Goal: Task Accomplishment & Management: Use online tool/utility

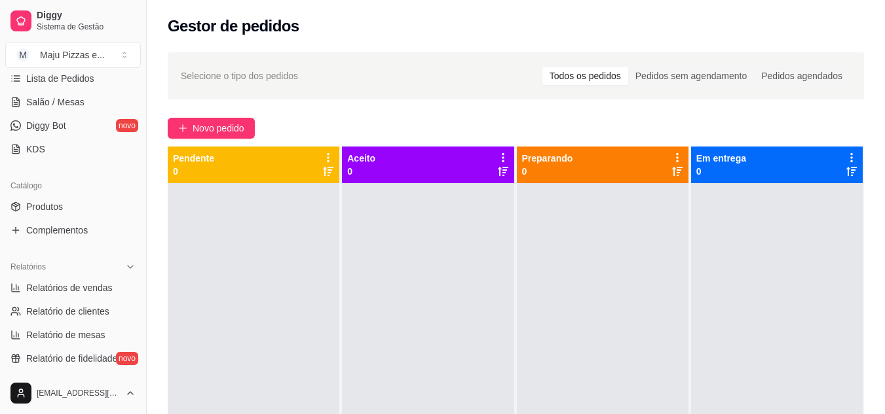
scroll to position [227, 0]
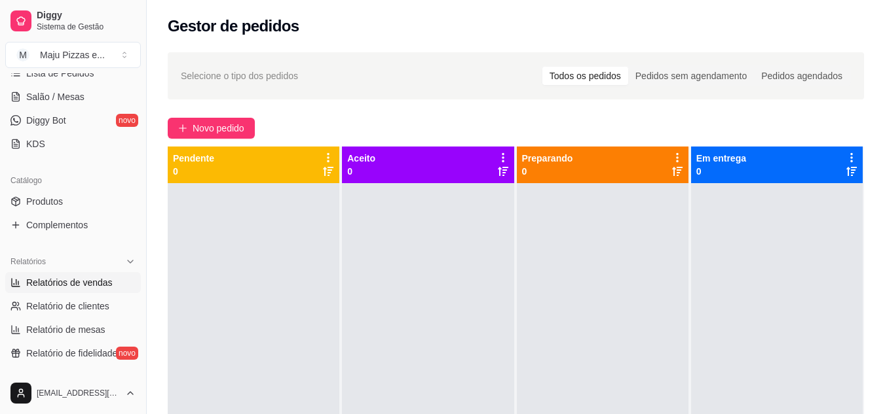
click at [81, 285] on span "Relatórios de vendas" at bounding box center [69, 282] width 86 height 13
select select "ALL"
select select "0"
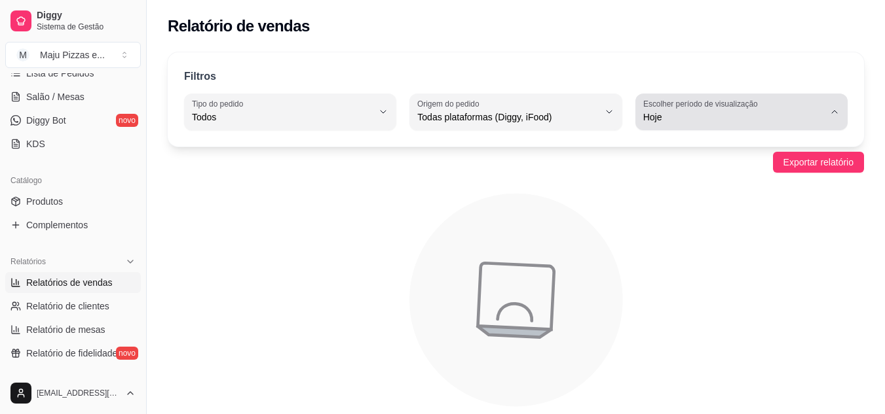
click at [745, 117] on span "Hoje" at bounding box center [733, 117] width 181 height 13
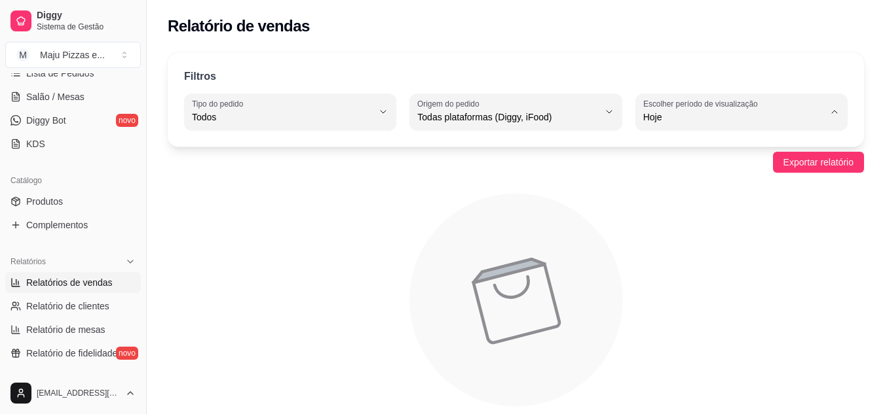
click at [676, 173] on span "Ontem" at bounding box center [734, 170] width 171 height 12
type input "1"
select select "1"
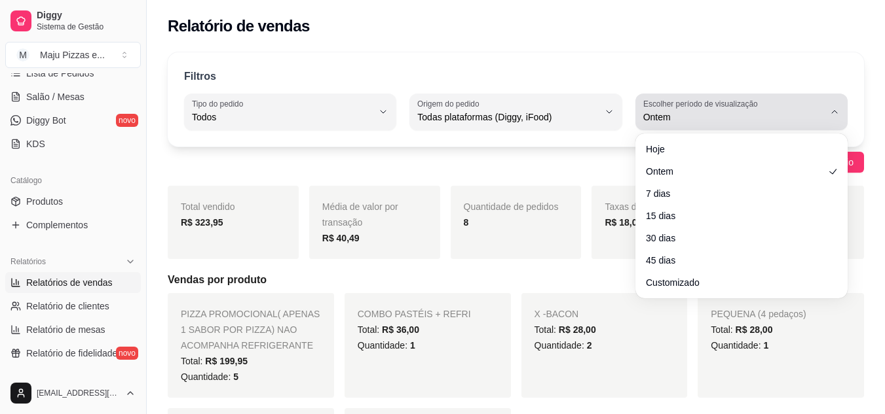
click at [836, 111] on icon "button" at bounding box center [834, 112] width 10 height 10
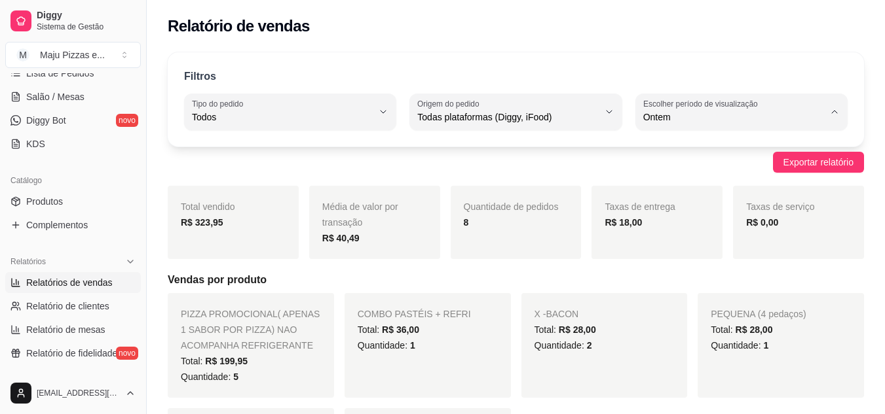
click at [674, 283] on span "Customizado" at bounding box center [734, 276] width 171 height 12
type input "-1"
select select "-1"
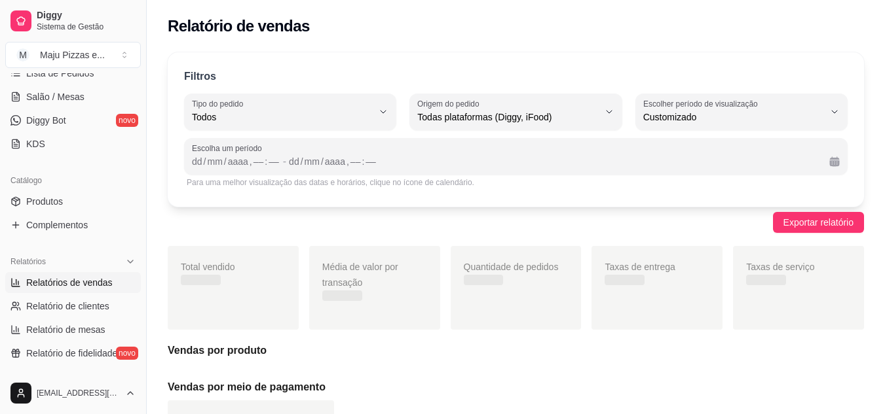
scroll to position [12, 0]
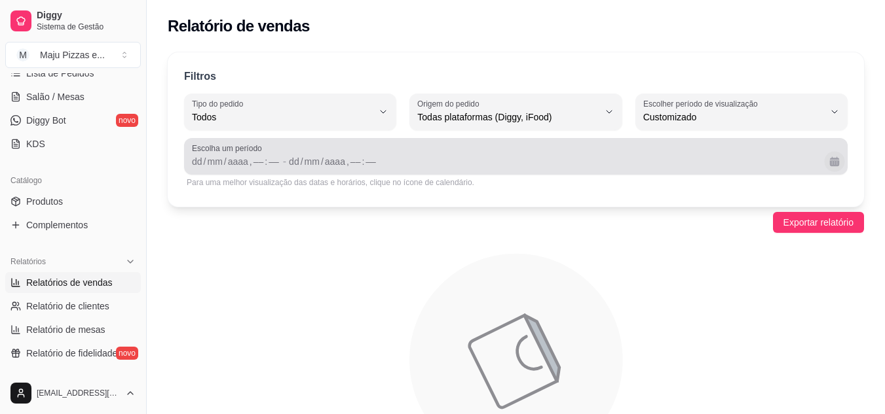
click at [831, 166] on button "Calendário" at bounding box center [834, 161] width 20 height 20
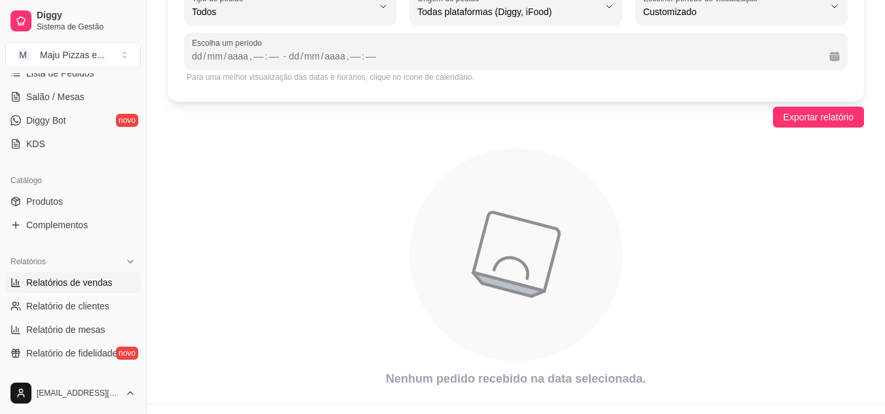
scroll to position [132, 0]
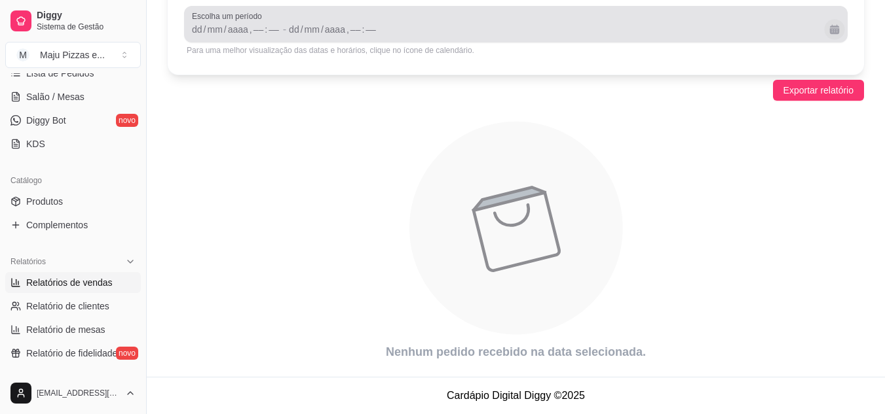
click at [838, 29] on button "Calendário" at bounding box center [834, 29] width 20 height 20
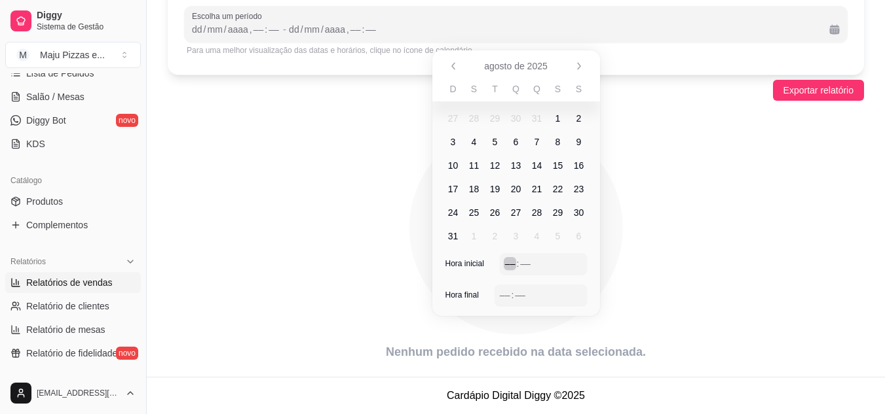
click at [504, 268] on div "––" at bounding box center [510, 263] width 13 height 13
click at [498, 297] on div "–– : ––" at bounding box center [540, 295] width 92 height 21
click at [629, 161] on icon "animation" at bounding box center [516, 228] width 696 height 229
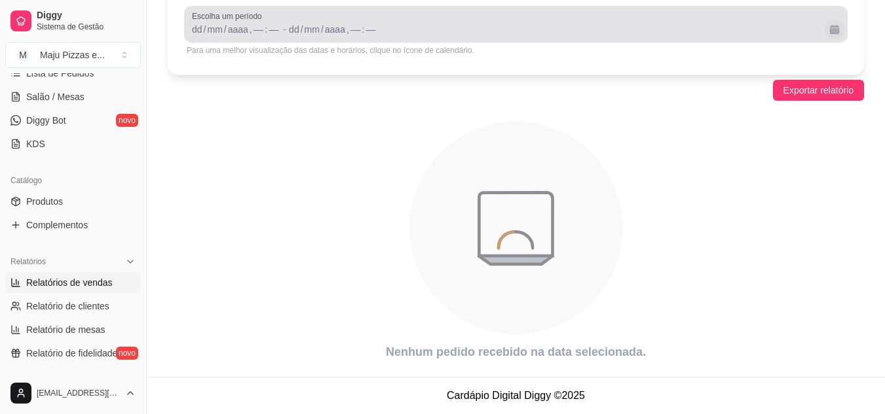
click at [831, 27] on button "Calendário" at bounding box center [834, 29] width 20 height 20
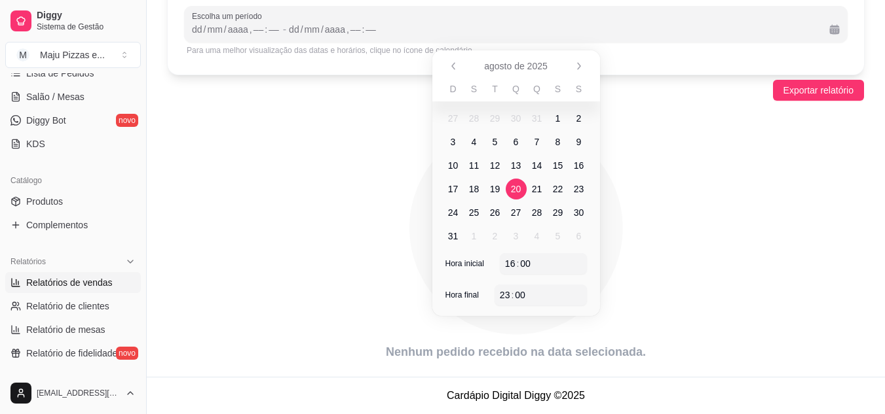
click at [514, 189] on span "20" at bounding box center [516, 189] width 10 height 13
click at [454, 189] on span "17" at bounding box center [453, 189] width 10 height 13
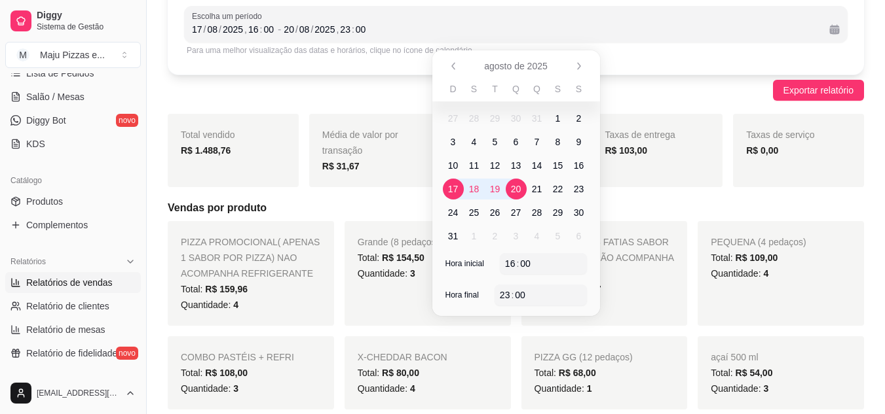
click at [625, 211] on h5 "Vendas por produto" at bounding box center [516, 208] width 696 height 16
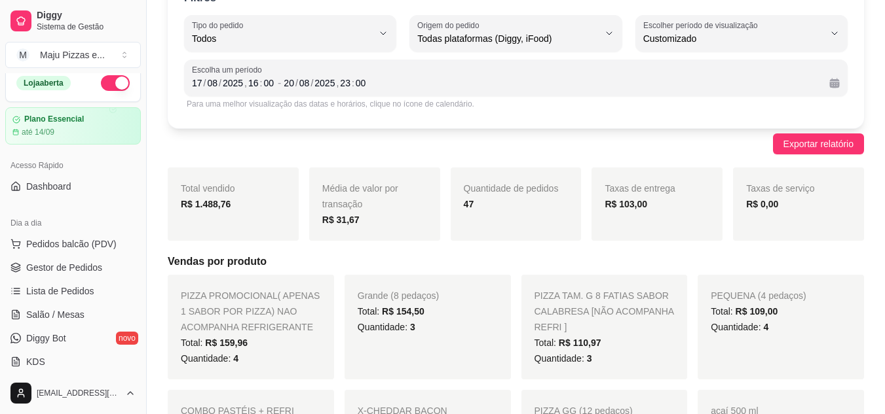
scroll to position [0, 0]
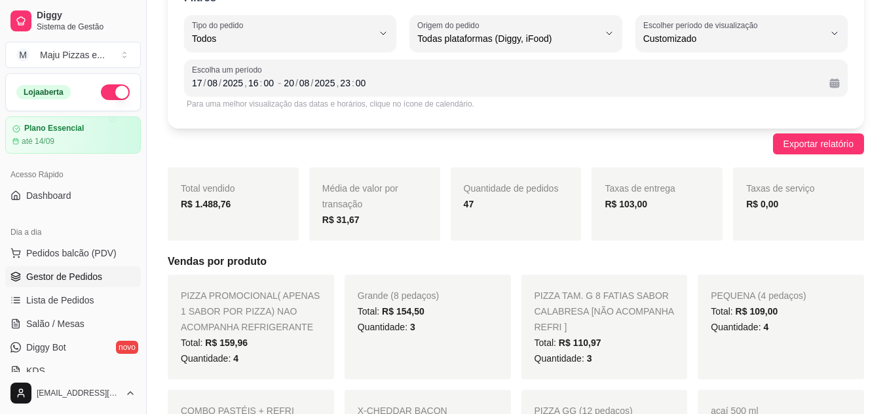
click at [61, 276] on span "Gestor de Pedidos" at bounding box center [64, 276] width 76 height 13
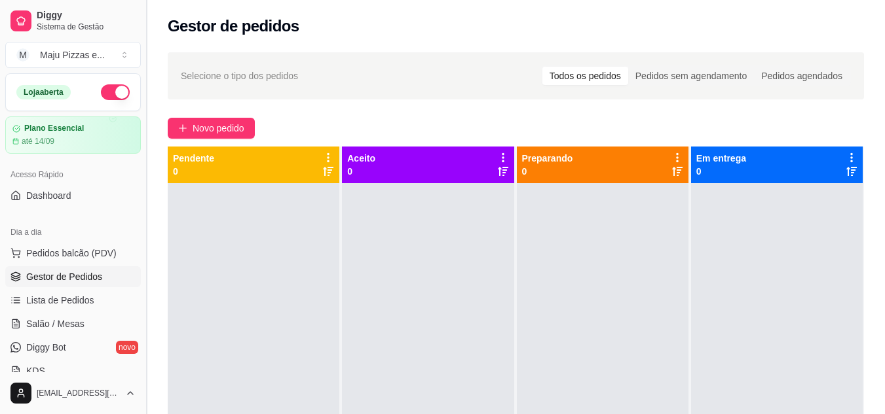
click at [141, 369] on button "Toggle Sidebar" at bounding box center [146, 207] width 10 height 414
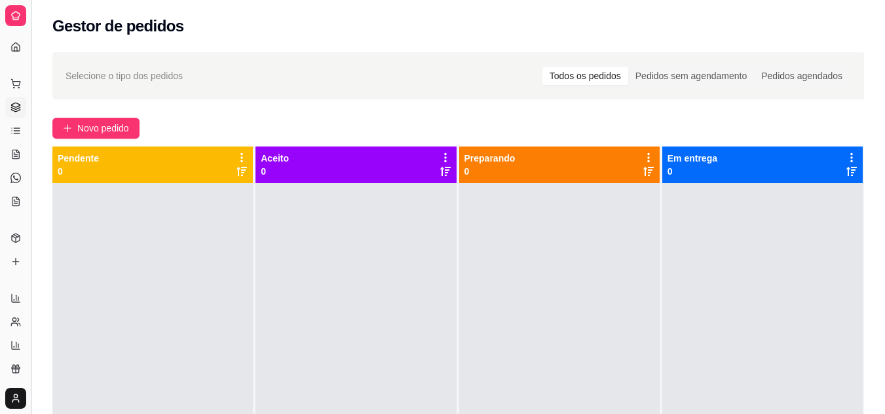
click at [33, 268] on button "Toggle Sidebar" at bounding box center [31, 207] width 10 height 414
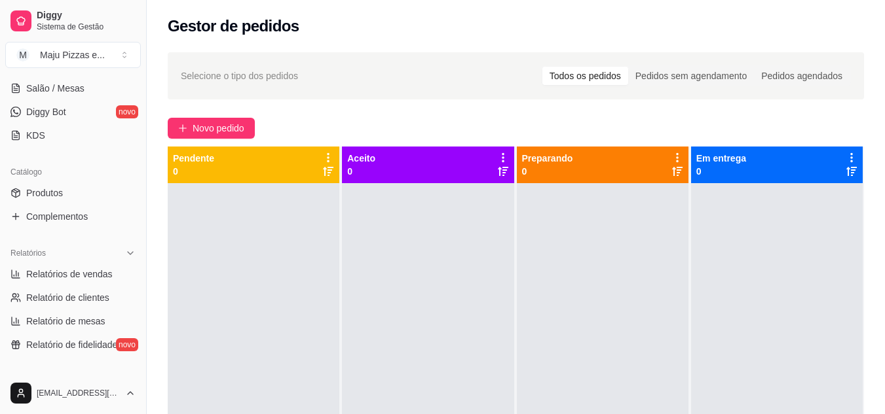
scroll to position [262, 0]
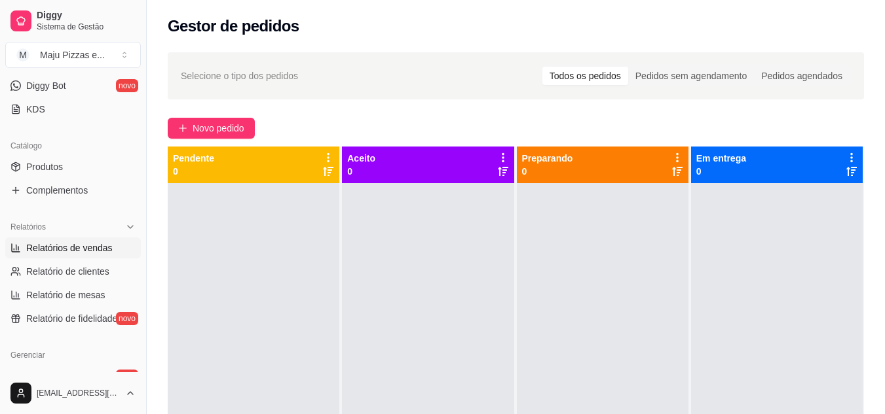
click at [100, 252] on span "Relatórios de vendas" at bounding box center [69, 248] width 86 height 13
select select "ALL"
select select "0"
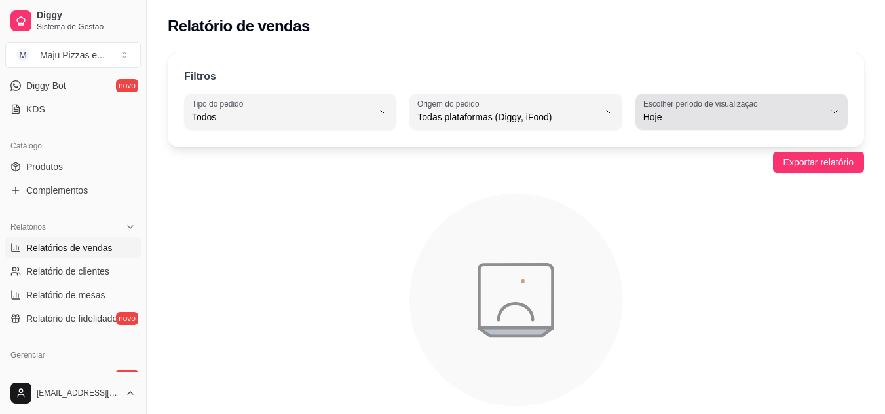
click at [832, 111] on icon "button" at bounding box center [834, 112] width 10 height 10
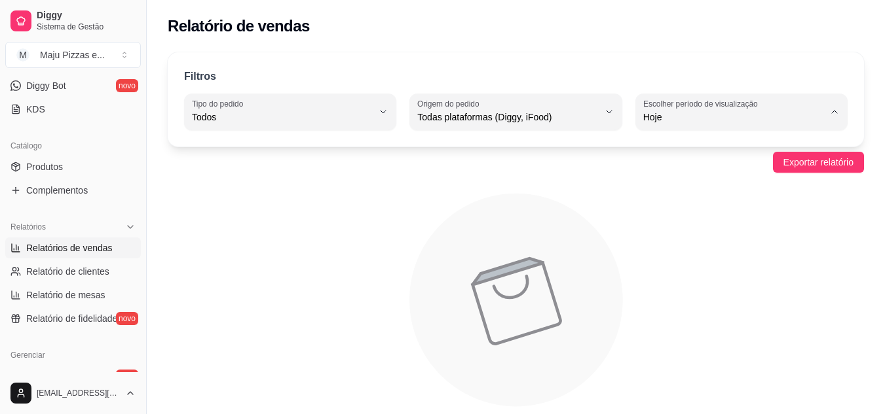
click at [690, 287] on li "Customizado" at bounding box center [741, 277] width 194 height 20
type input "-1"
select select "-1"
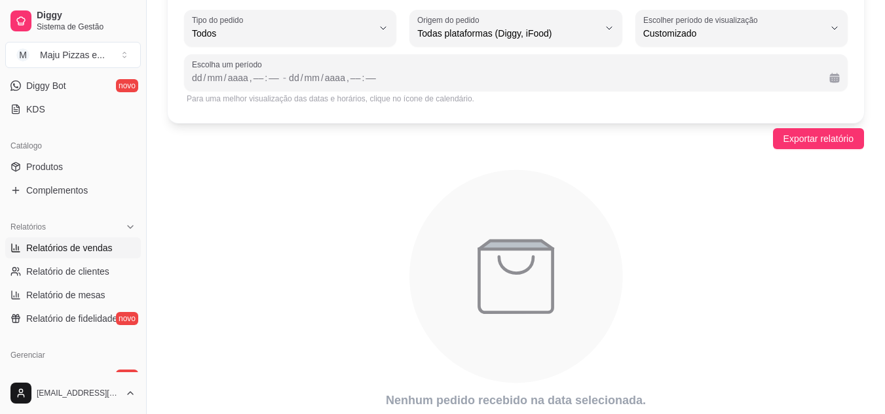
scroll to position [85, 0]
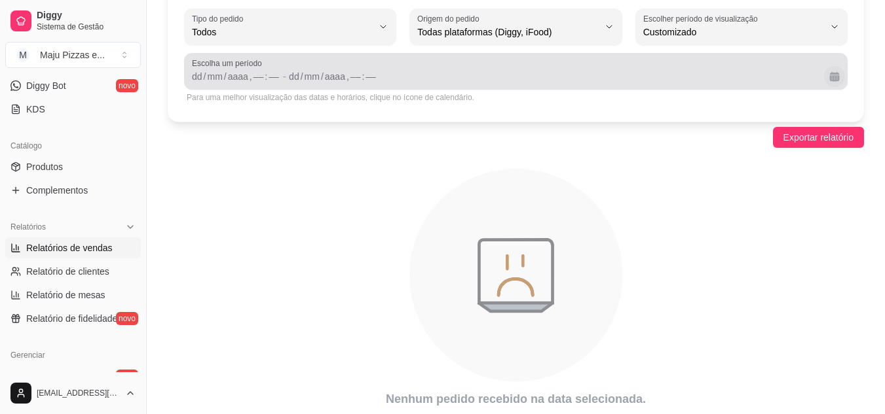
click at [829, 75] on button "Calendário" at bounding box center [834, 76] width 21 height 21
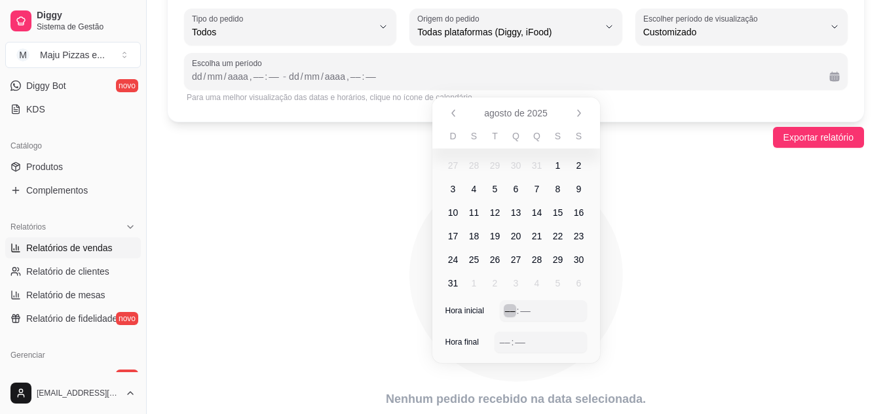
click at [508, 308] on div "––" at bounding box center [510, 310] width 13 height 13
click at [507, 335] on div "–– : ––" at bounding box center [541, 343] width 82 height 16
click at [452, 234] on span "17" at bounding box center [453, 236] width 10 height 13
click at [511, 240] on span "20" at bounding box center [516, 236] width 10 height 13
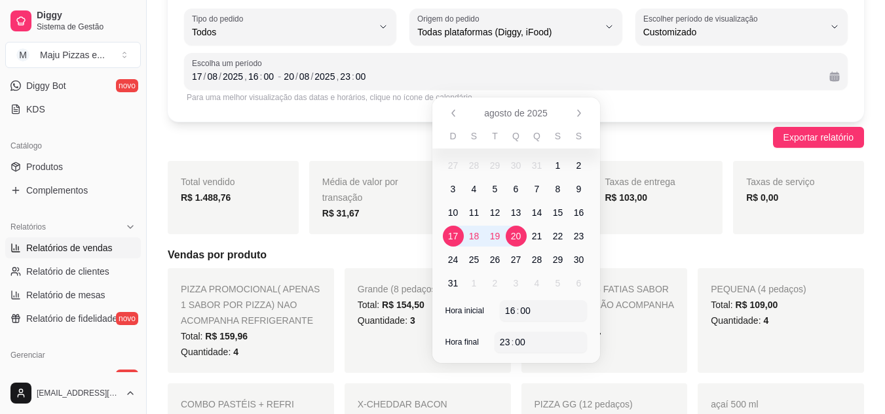
click at [647, 141] on div "Exportar relatório" at bounding box center [516, 137] width 696 height 21
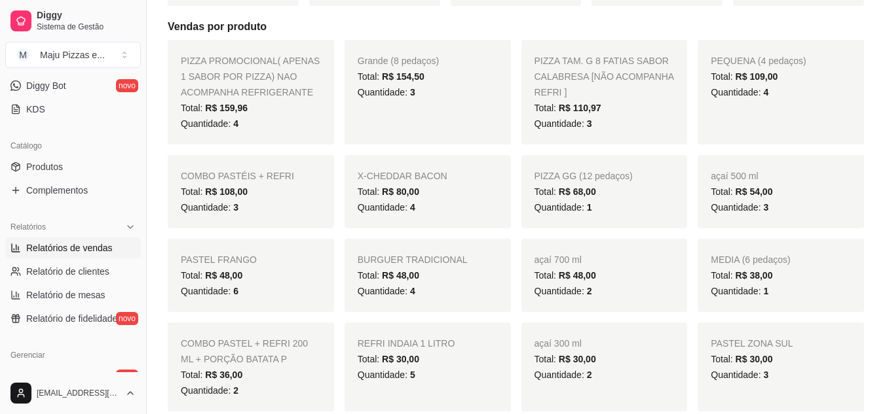
scroll to position [321, 0]
